Goal: Find contact information: Find contact information

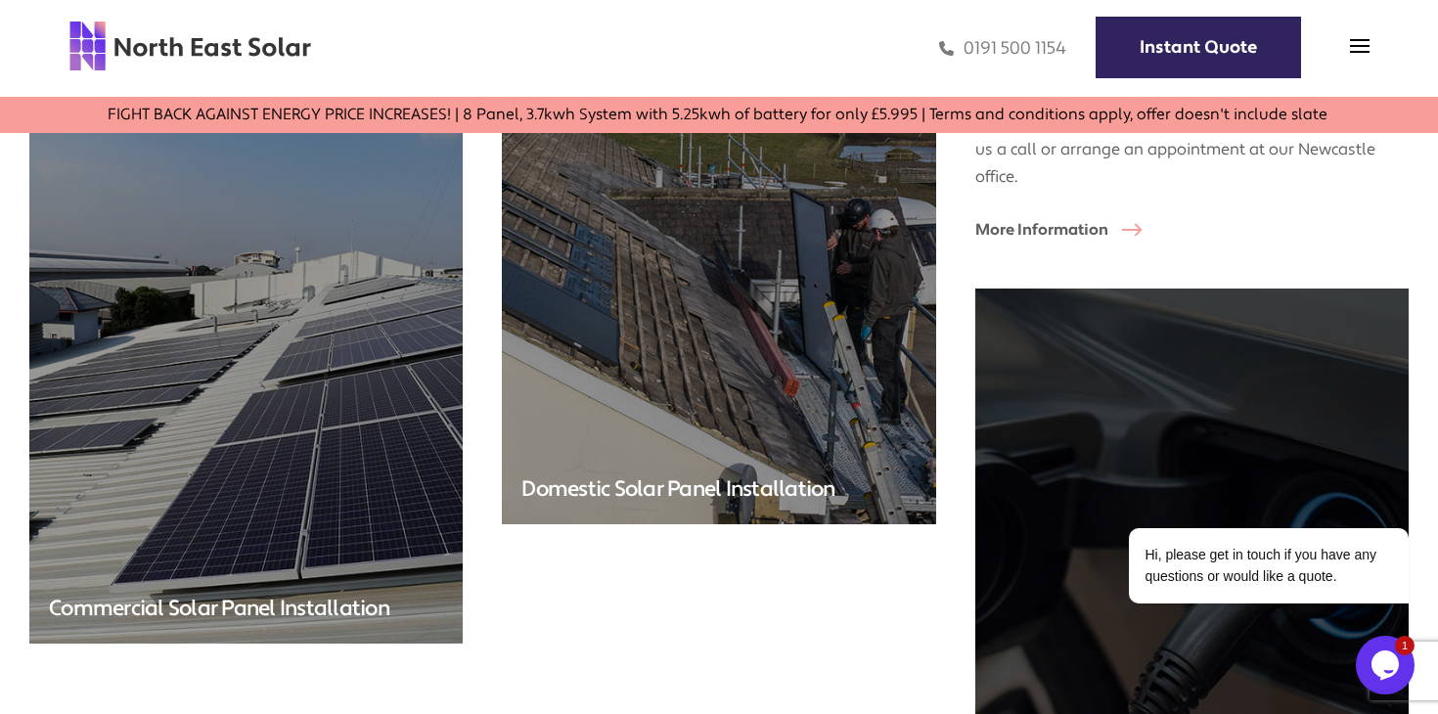
scroll to position [4793, 0]
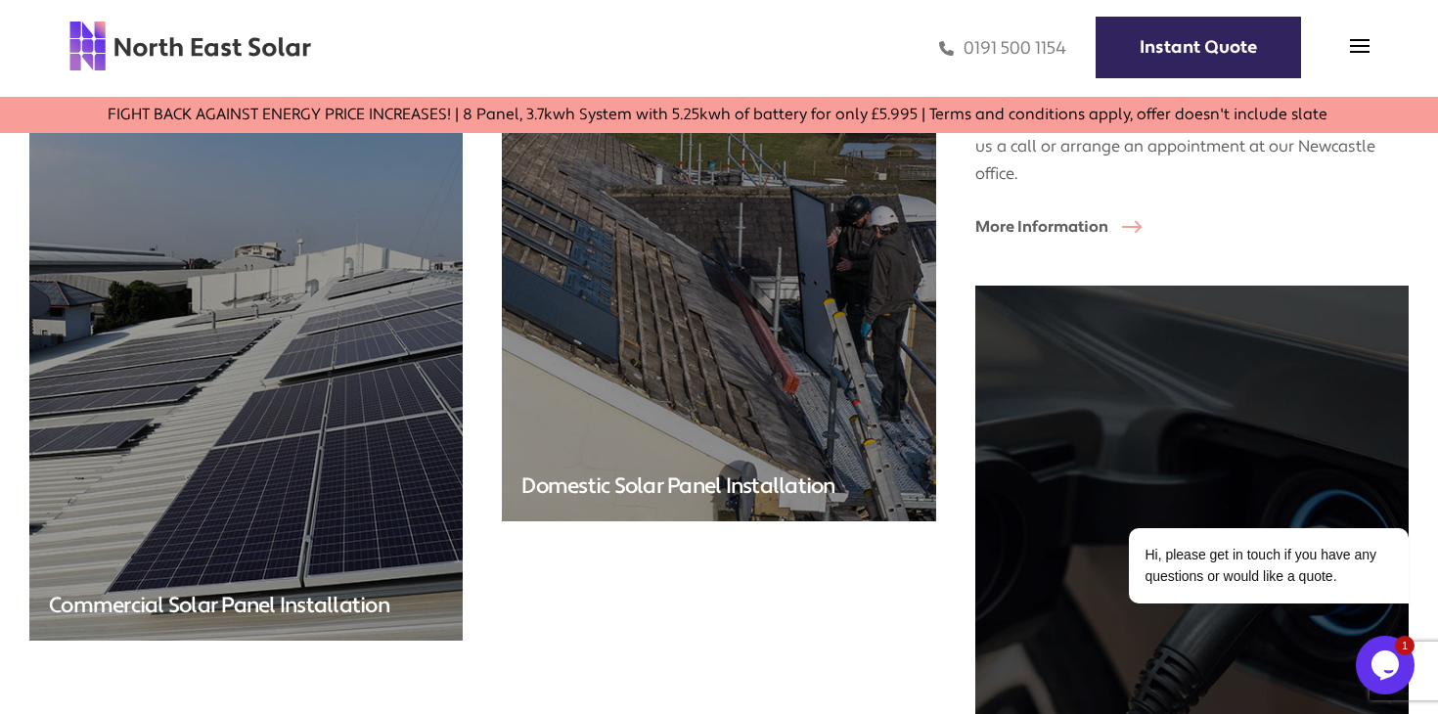
click at [361, 360] on img at bounding box center [246, 349] width 455 height 612
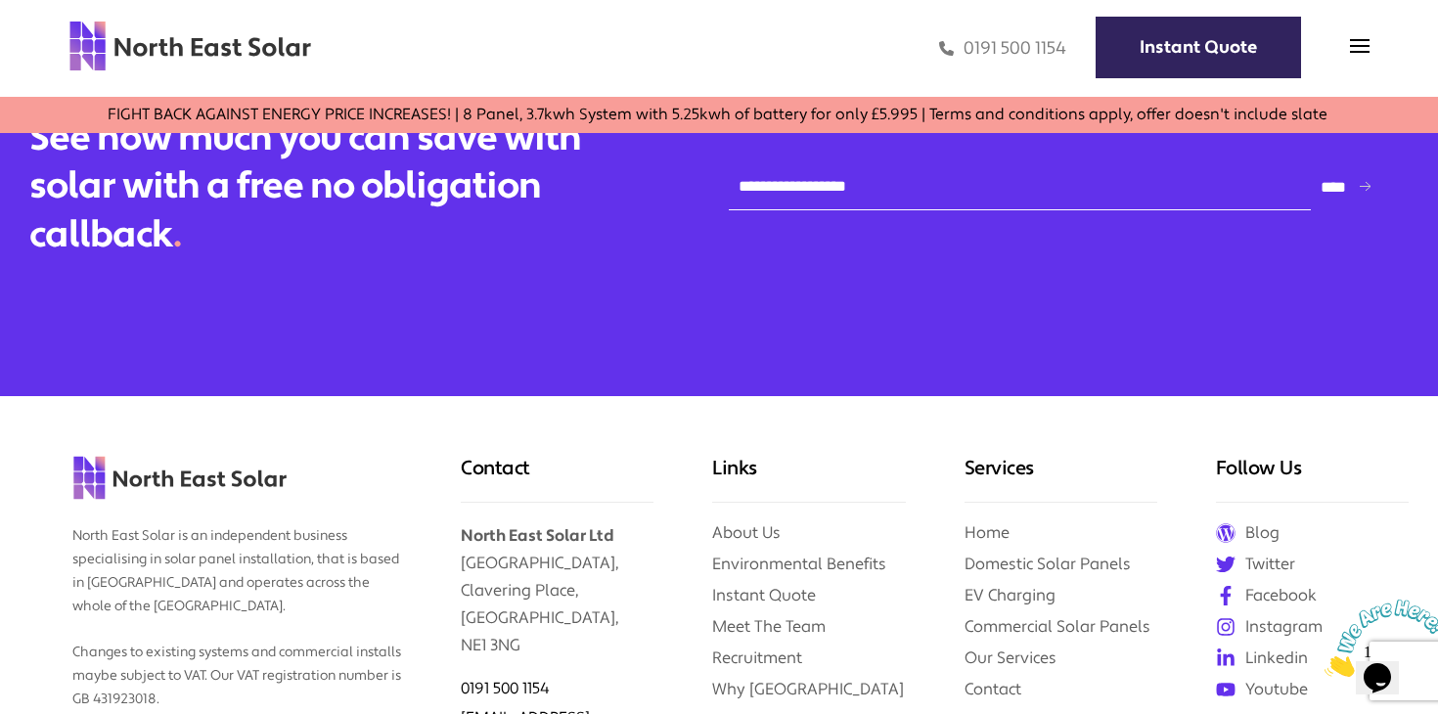
scroll to position [4622, 0]
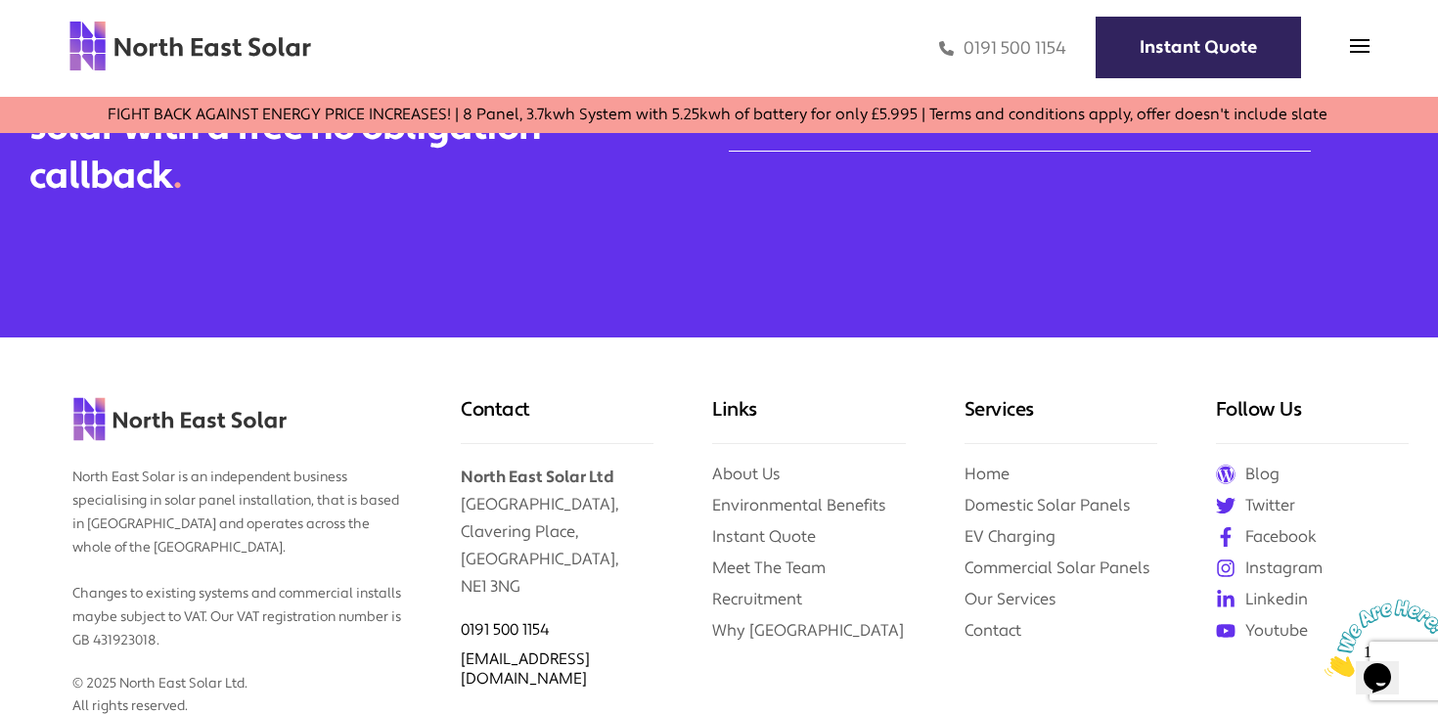
click at [504, 583] on p "North East Solar Ltd Clavering House, Clavering Place, Newcastle upon Tyne, NE1…" at bounding box center [557, 522] width 193 height 157
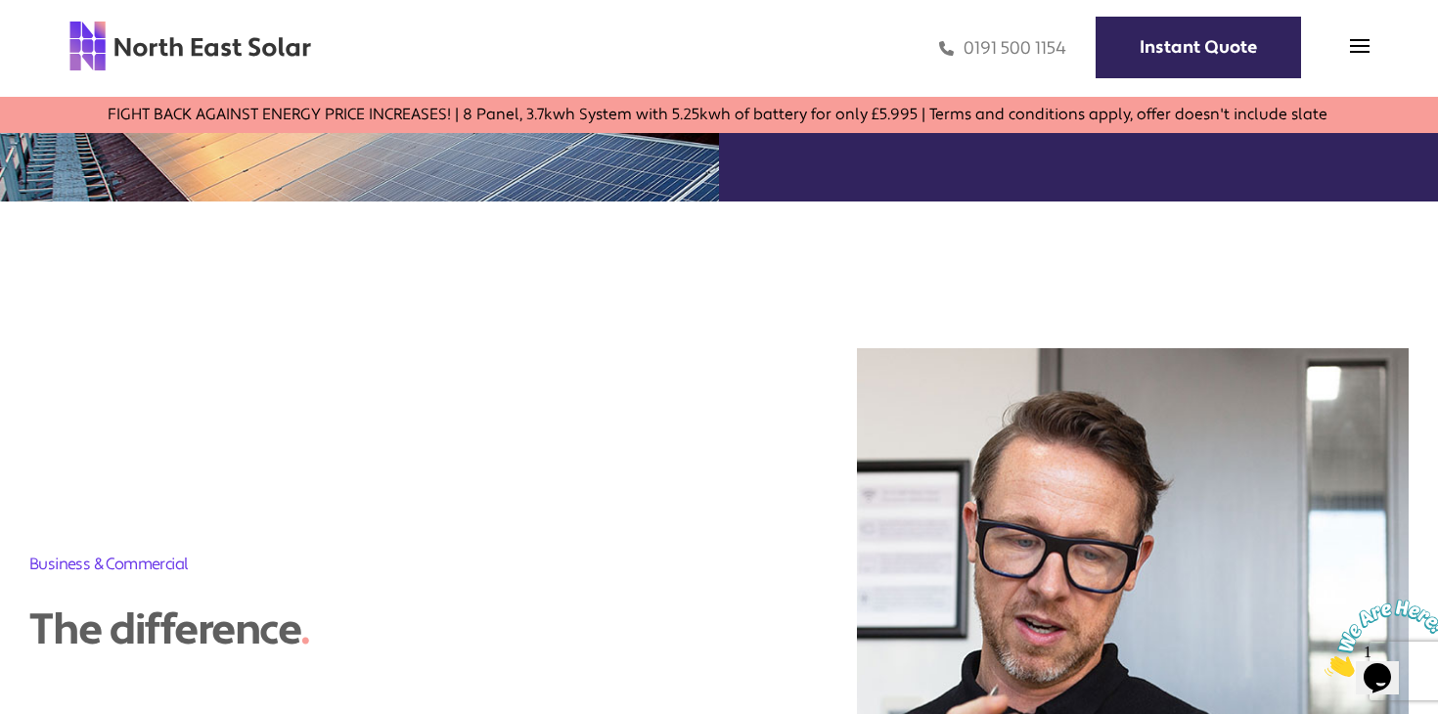
scroll to position [0, 0]
